Goal: Task Accomplishment & Management: Manage account settings

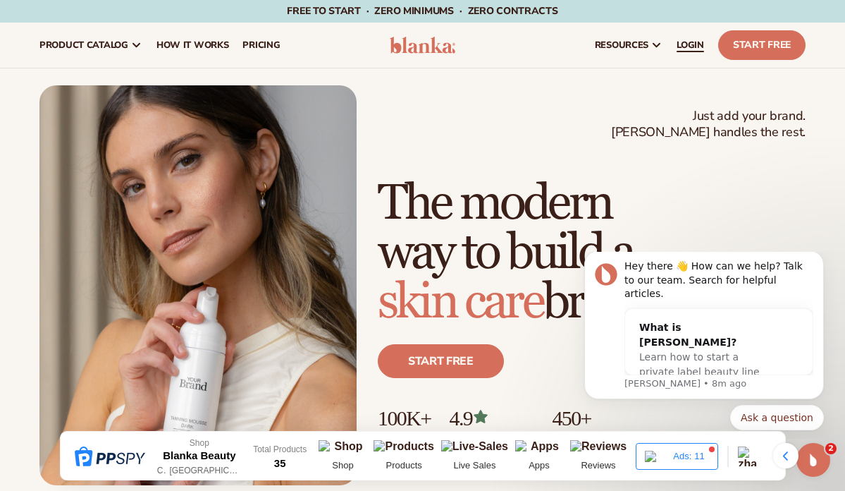
click at [690, 43] on span "LOGIN" at bounding box center [691, 44] width 28 height 11
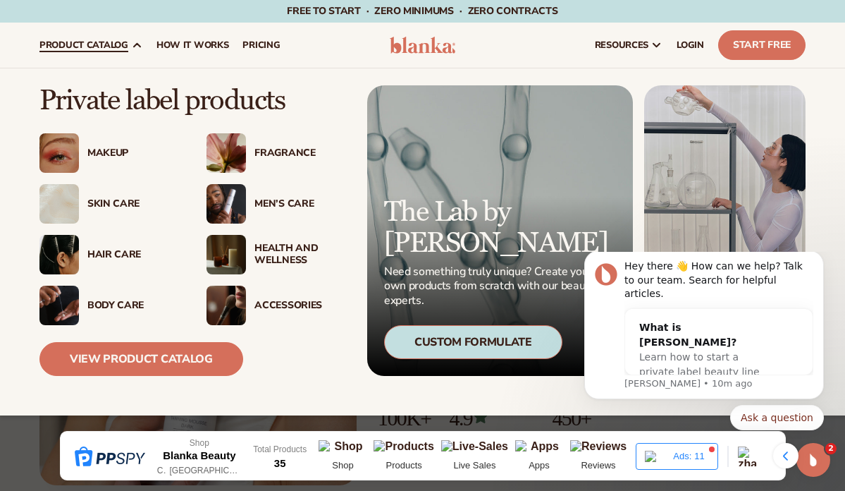
click at [124, 147] on div "Makeup" at bounding box center [132, 153] width 91 height 12
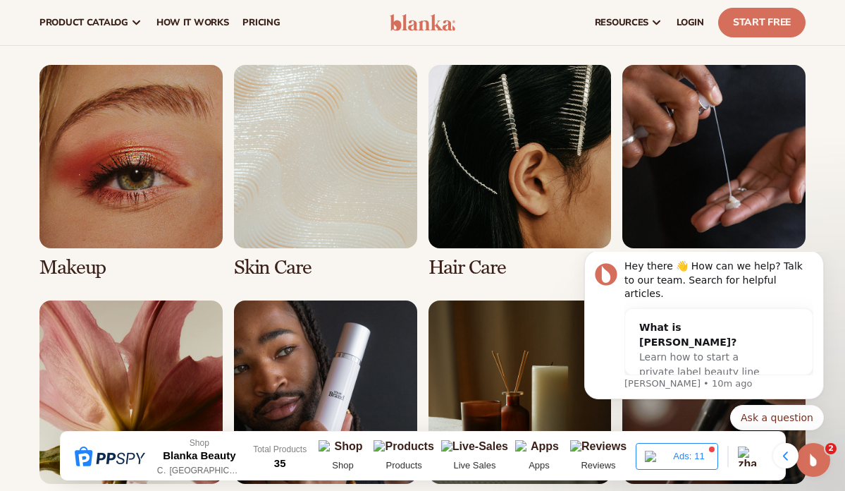
scroll to position [794, 0]
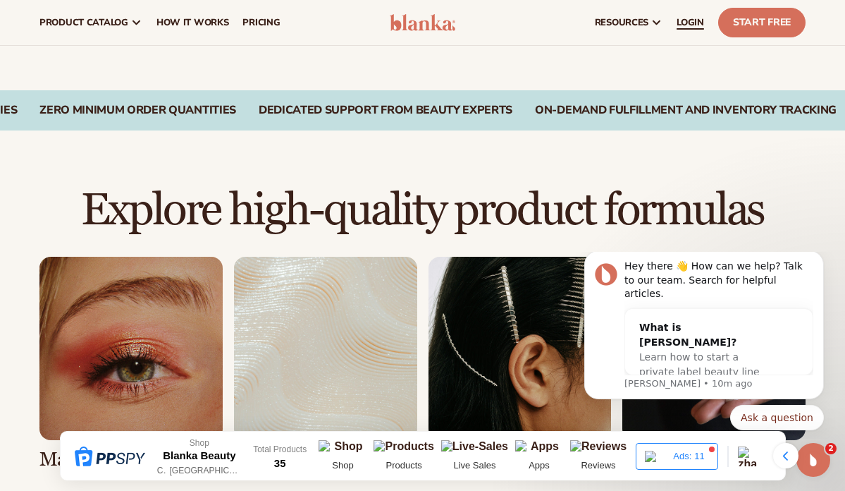
click at [687, 23] on span "LOGIN" at bounding box center [691, 22] width 28 height 11
